Goal: Information Seeking & Learning: Learn about a topic

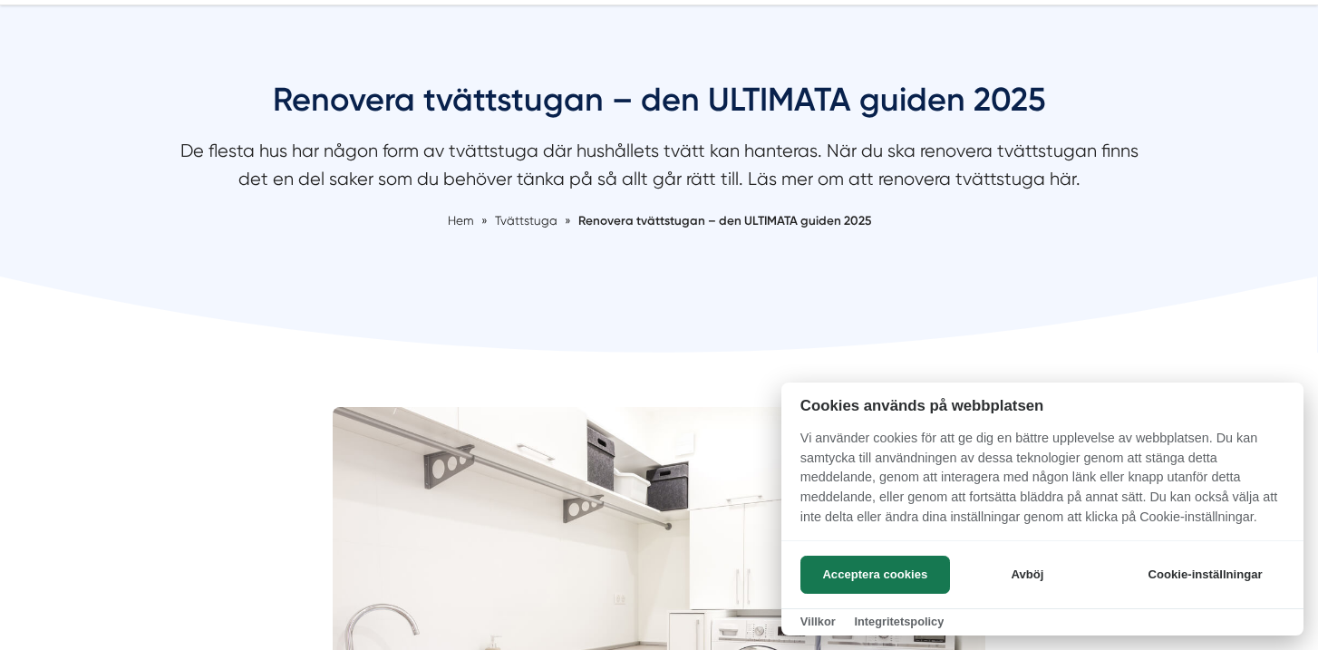
scroll to position [163, 0]
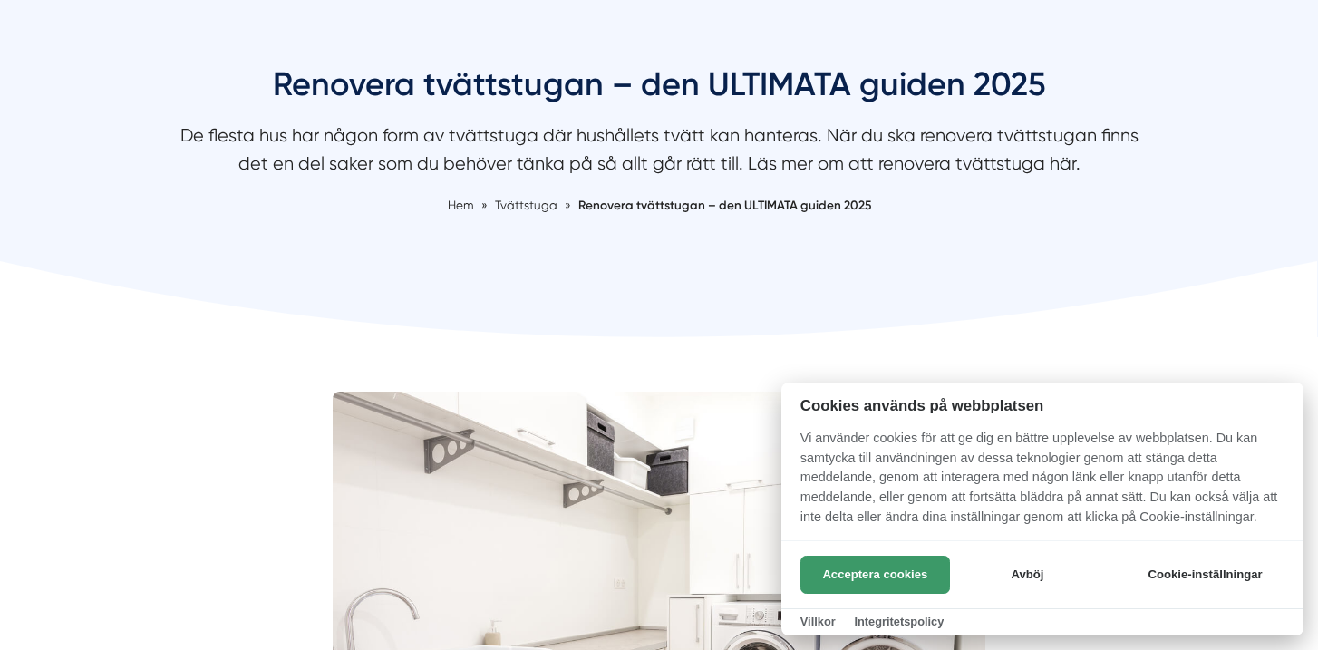
click at [908, 574] on button "Acceptera cookies" at bounding box center [876, 575] width 150 height 38
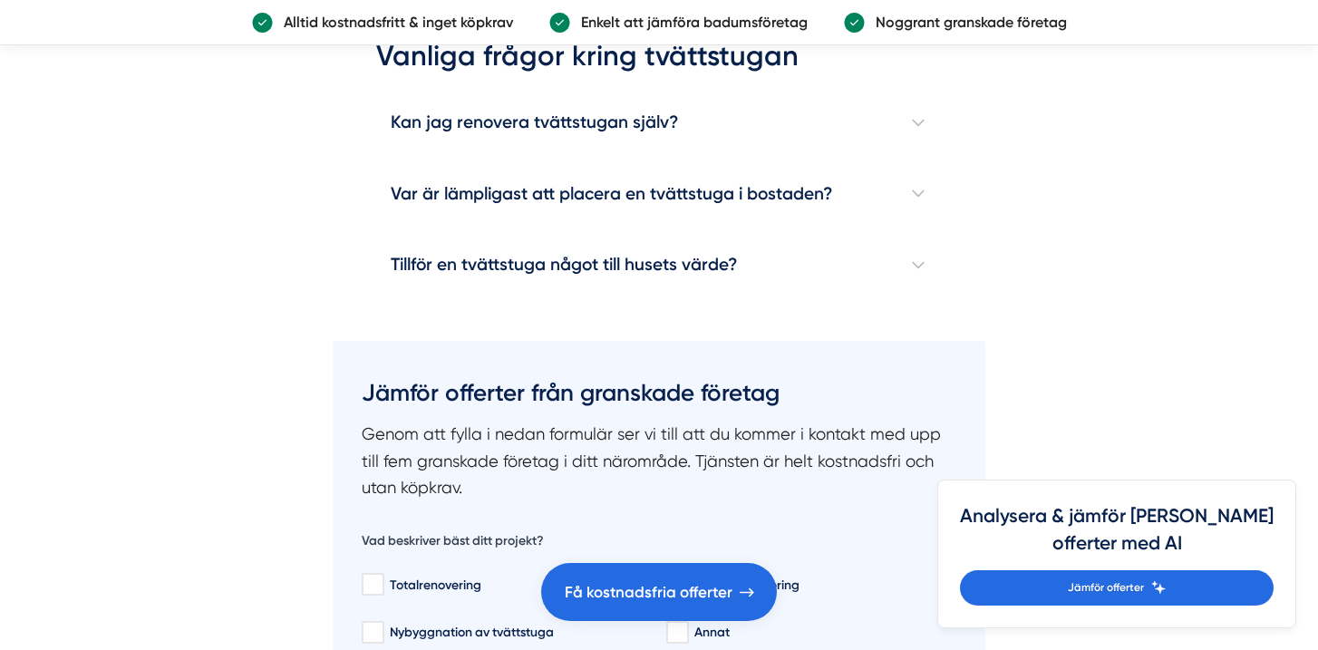
scroll to position [5670, 0]
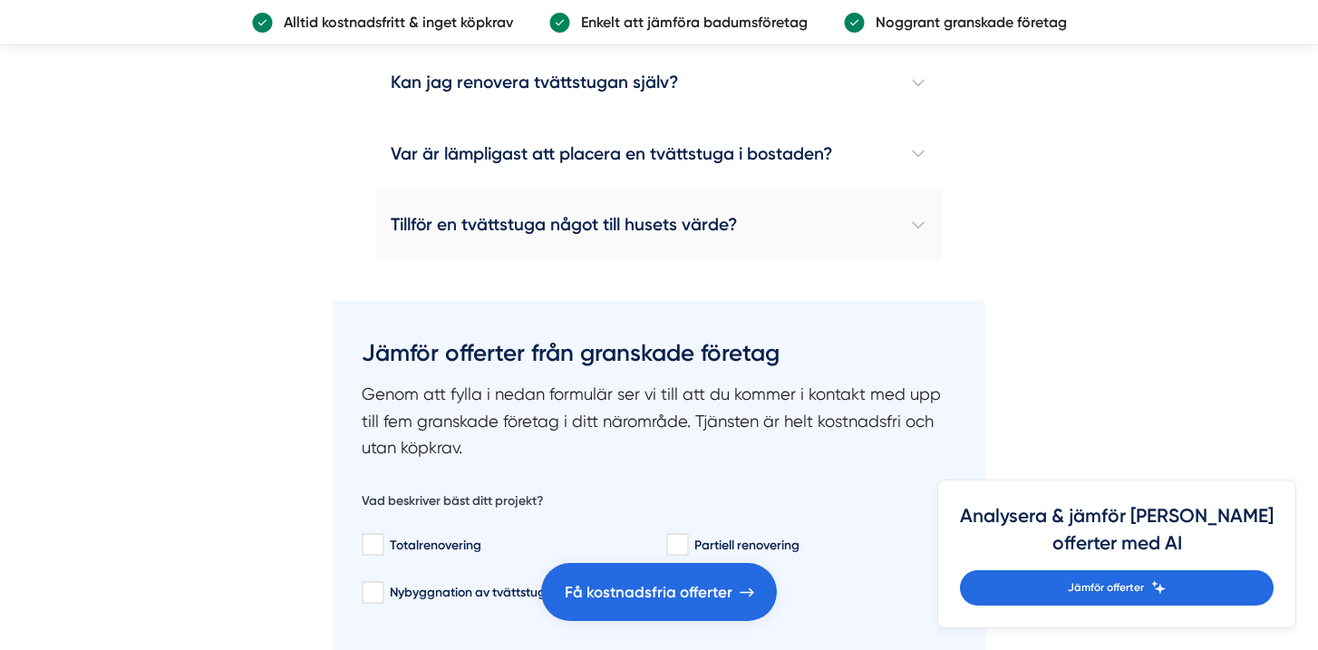
click at [712, 219] on h4 "Tillför en tvättstuga något till husets värde?" at bounding box center [659, 224] width 566 height 71
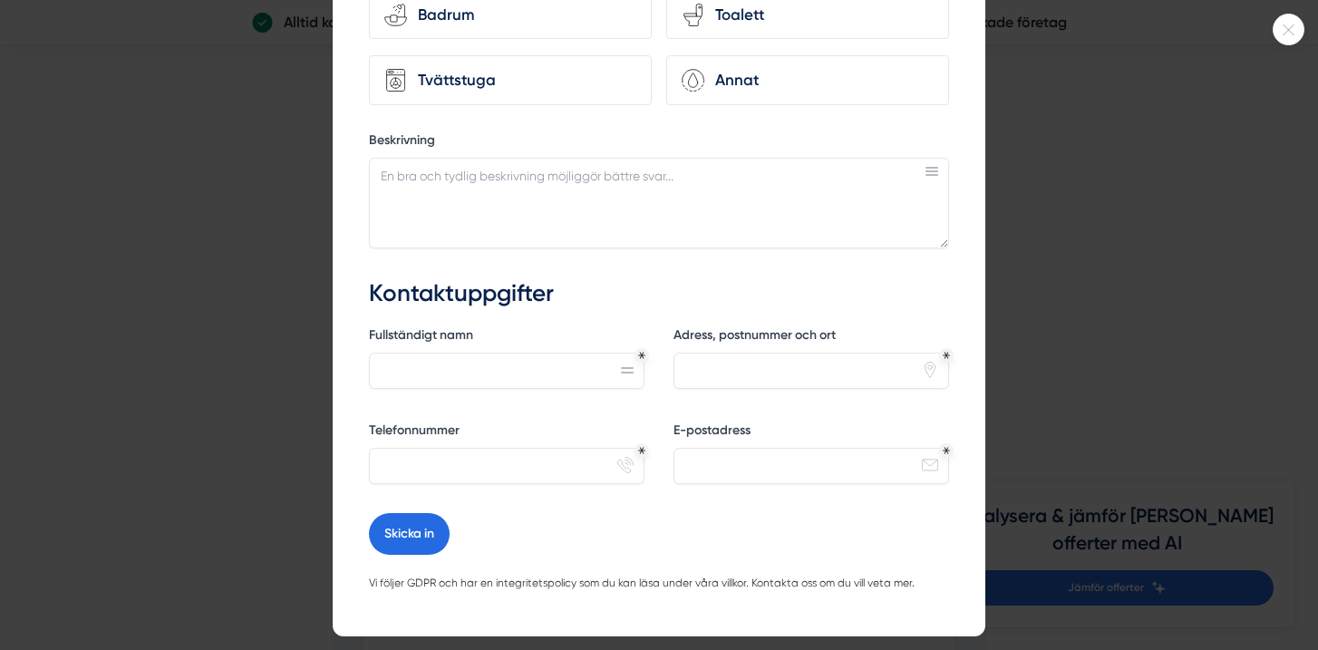
scroll to position [417, 0]
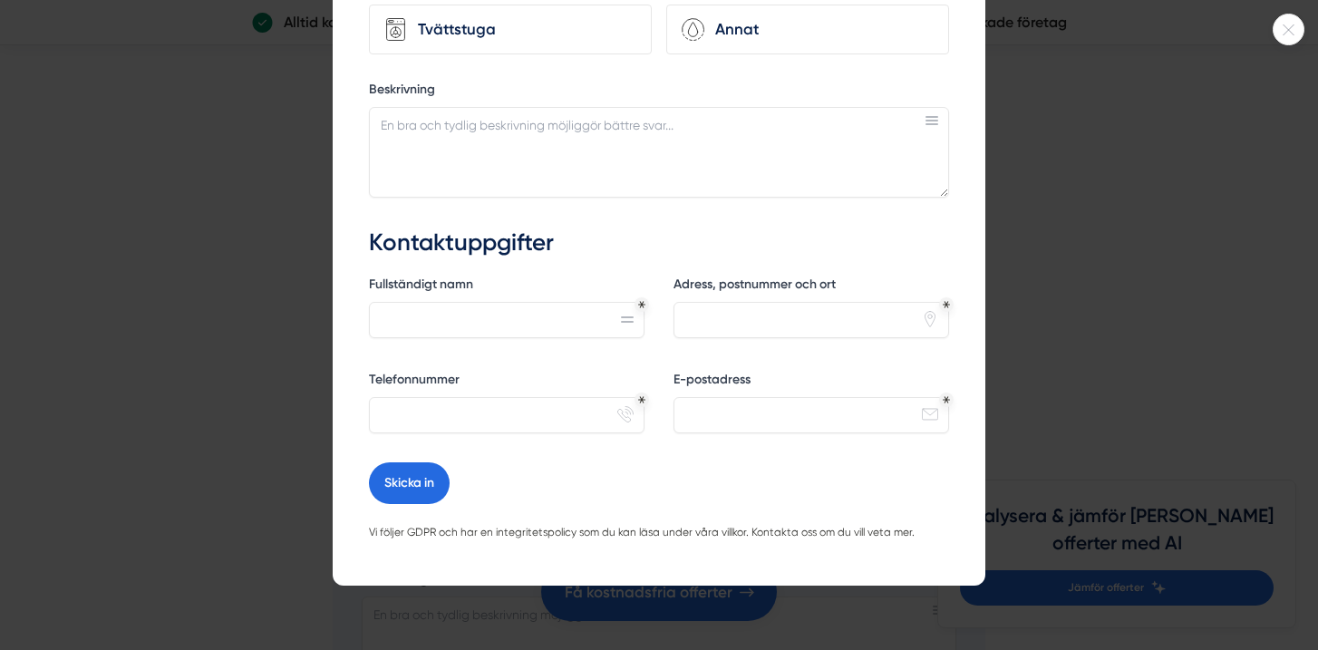
click at [1087, 344] on div at bounding box center [659, 325] width 1318 height 650
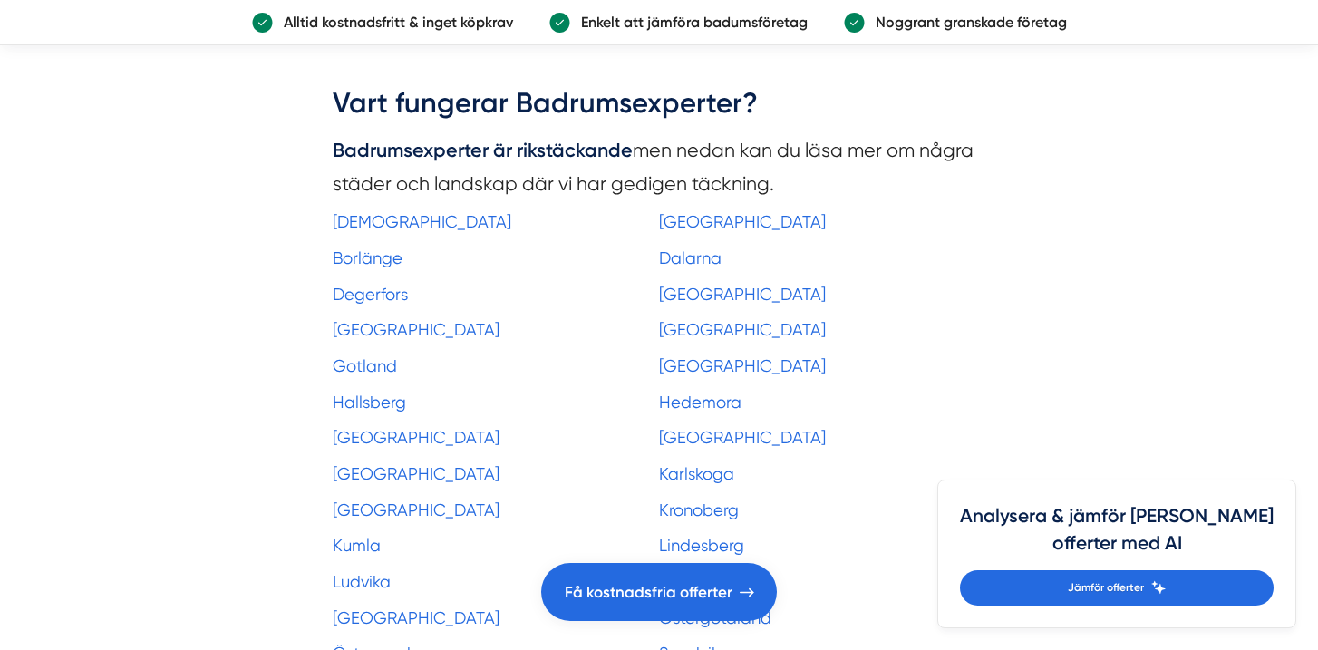
scroll to position [7893, 0]
click at [701, 324] on link "[GEOGRAPHIC_DATA]" at bounding box center [742, 330] width 167 height 19
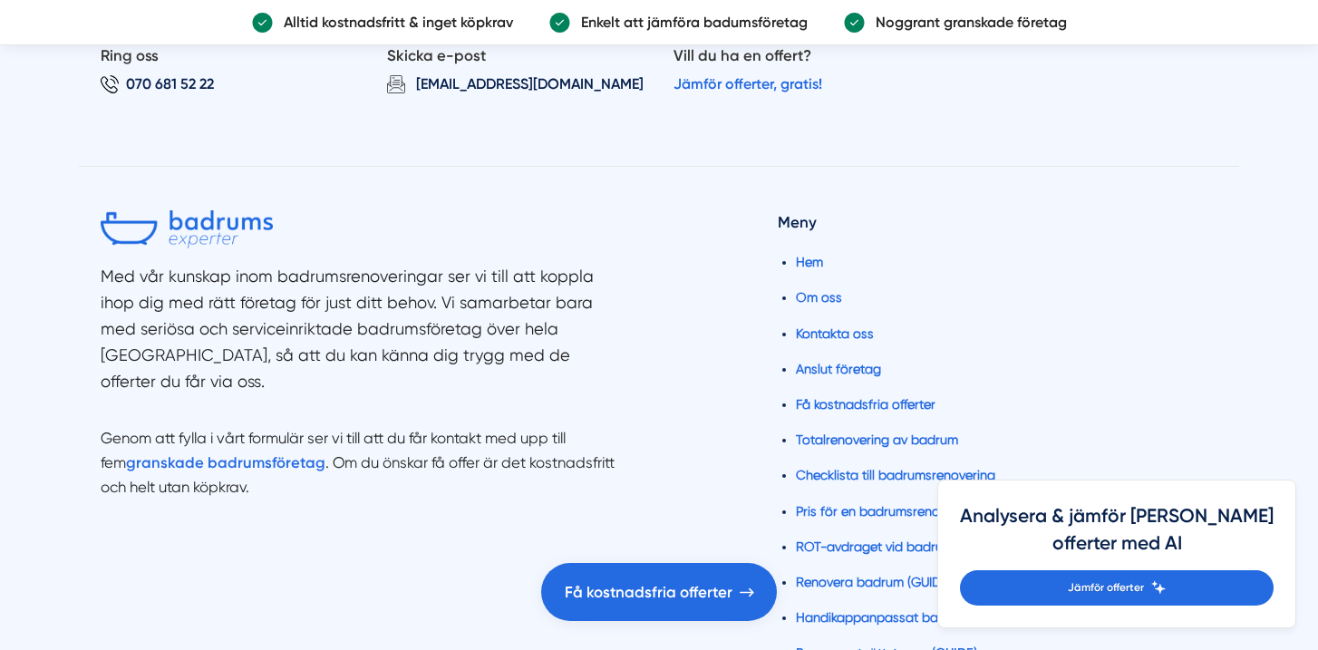
scroll to position [12224, 0]
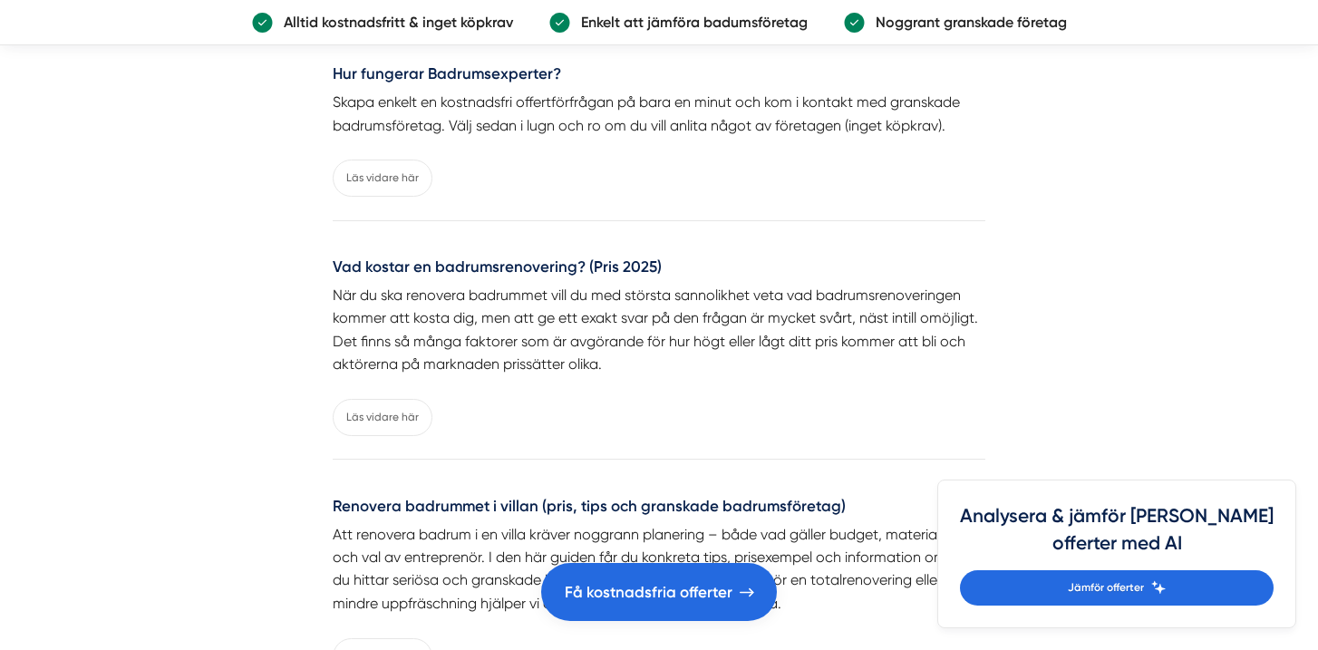
scroll to position [4963, 0]
